Goal: Information Seeking & Learning: Learn about a topic

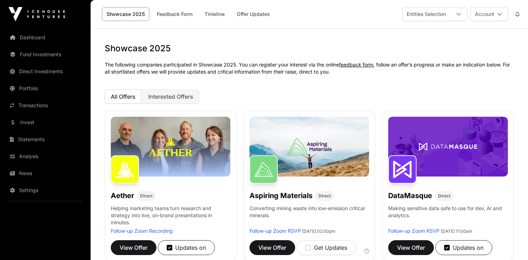
click at [267, 71] on p "The following companies participated in Showcase 2025. You can register your in…" at bounding box center [309, 68] width 409 height 14
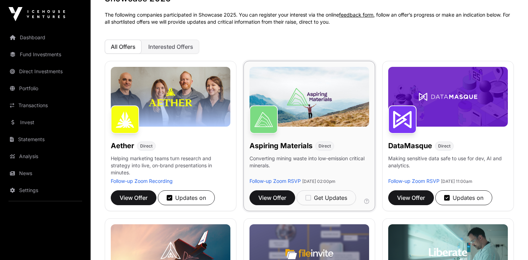
scroll to position [65, 0]
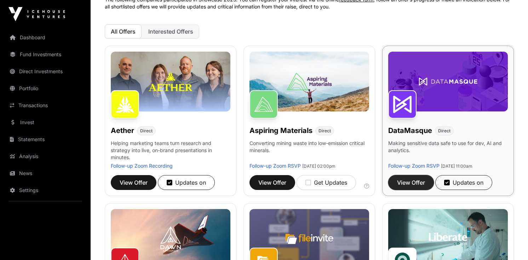
click at [414, 183] on span "View Offer" at bounding box center [411, 182] width 28 height 8
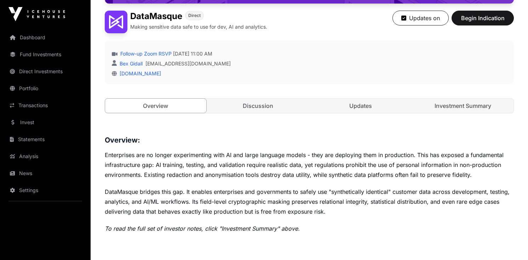
scroll to position [189, 0]
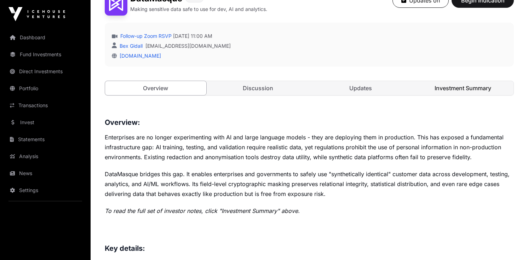
click at [454, 93] on link "Investment Summary" at bounding box center [462, 88] width 101 height 14
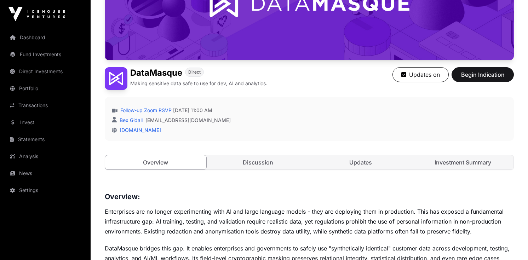
scroll to position [106, 0]
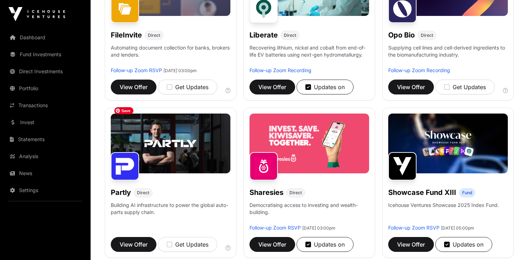
scroll to position [331, 0]
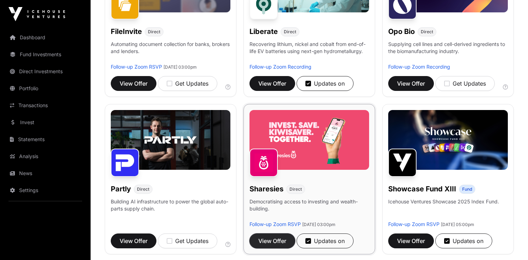
click at [267, 237] on span "View Offer" at bounding box center [272, 241] width 28 height 8
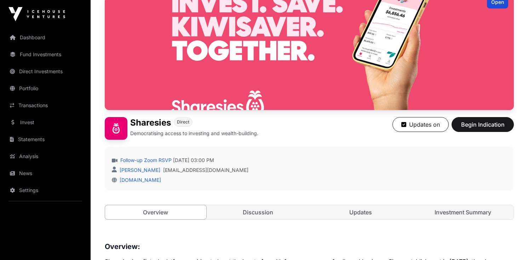
scroll to position [86, 0]
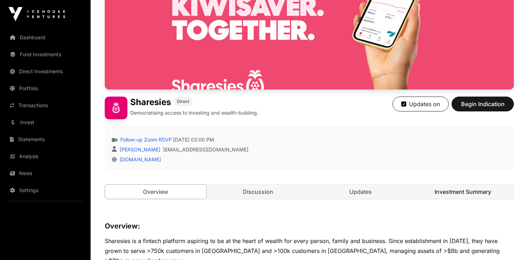
click at [463, 187] on link "Investment Summary" at bounding box center [462, 192] width 101 height 14
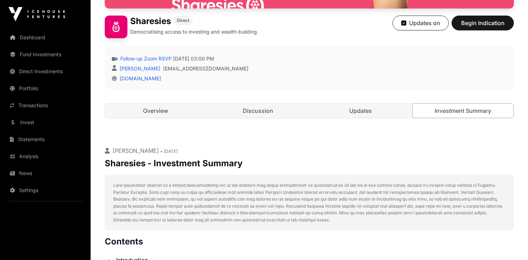
scroll to position [102, 0]
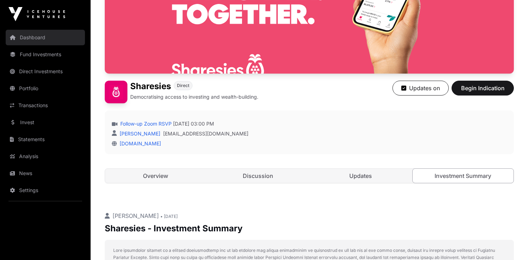
click at [61, 34] on link "Dashboard" at bounding box center [45, 38] width 79 height 16
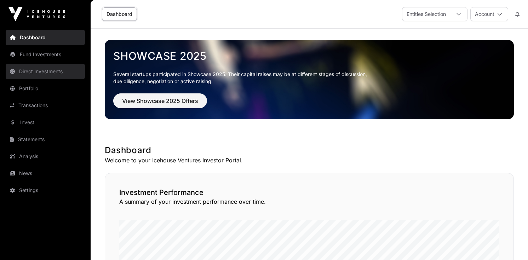
click at [53, 74] on link "Direct Investments" at bounding box center [45, 72] width 79 height 16
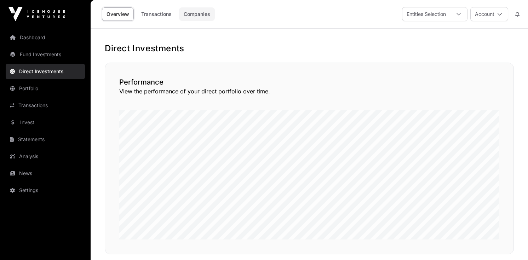
click at [199, 11] on link "Companies" at bounding box center [197, 13] width 36 height 13
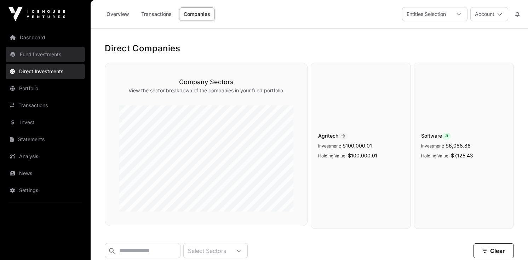
click at [59, 53] on link "Fund Investments" at bounding box center [45, 55] width 79 height 16
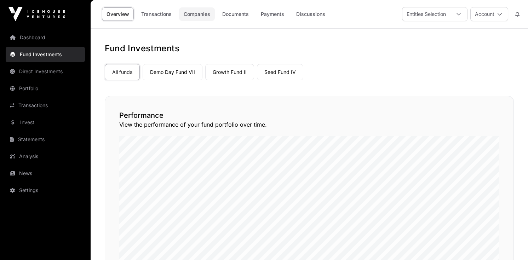
click at [196, 12] on link "Companies" at bounding box center [197, 13] width 36 height 13
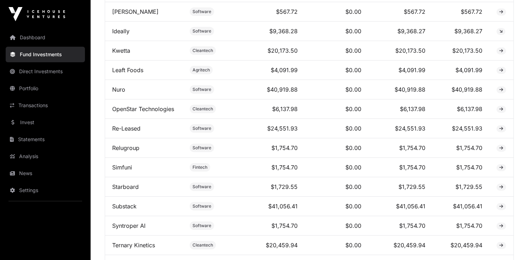
scroll to position [472, 0]
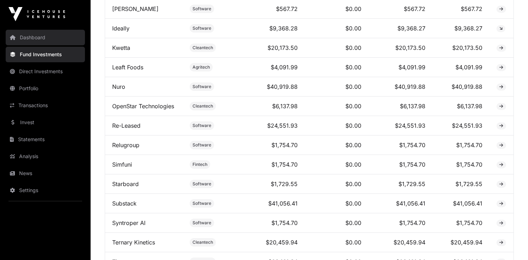
click at [40, 35] on link "Dashboard" at bounding box center [45, 38] width 79 height 16
